Goal: Find specific page/section: Find specific page/section

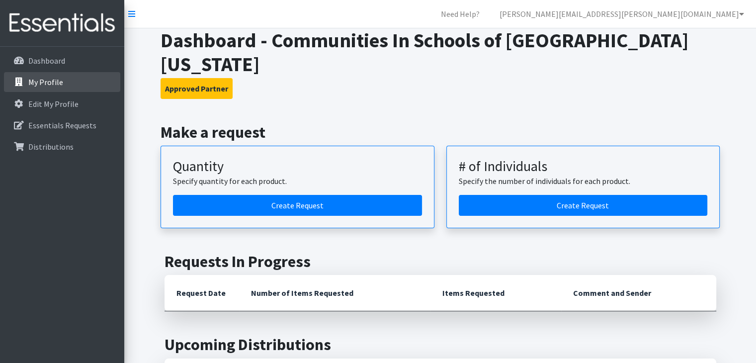
click at [76, 76] on link "My Profile" at bounding box center [62, 82] width 116 height 20
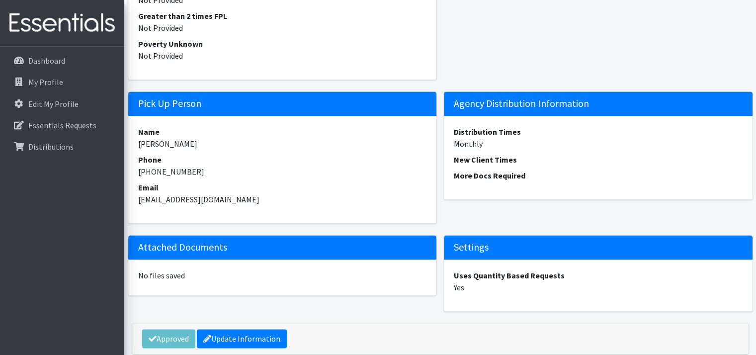
scroll to position [1373, 0]
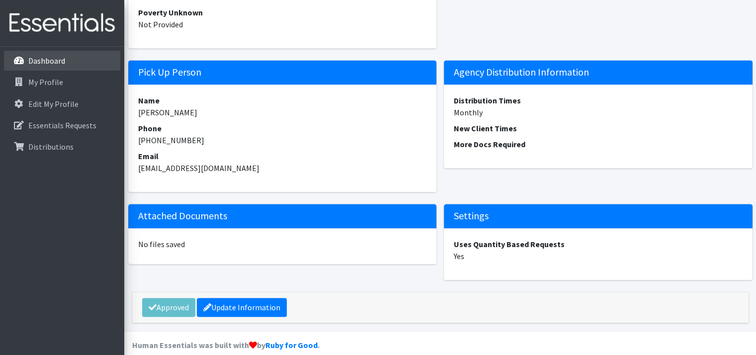
click at [51, 65] on p "Dashboard" at bounding box center [46, 61] width 37 height 10
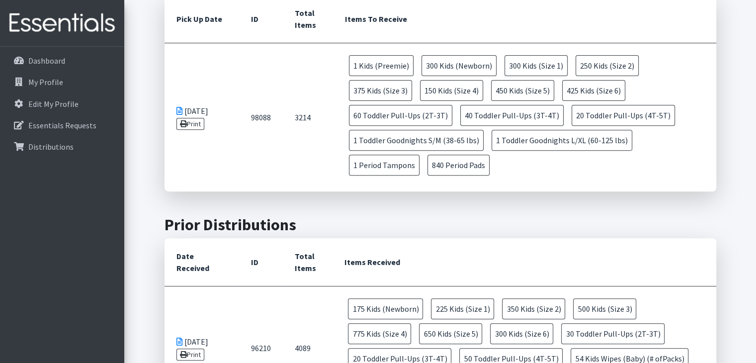
scroll to position [348, 0]
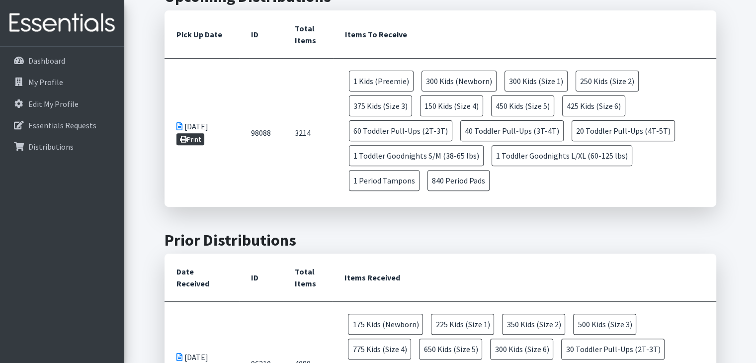
click at [197, 133] on link "Print" at bounding box center [190, 139] width 28 height 12
